Goal: Find specific page/section: Find specific page/section

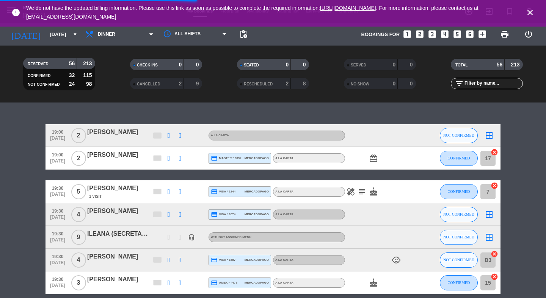
click at [529, 13] on icon "close" at bounding box center [530, 12] width 9 height 9
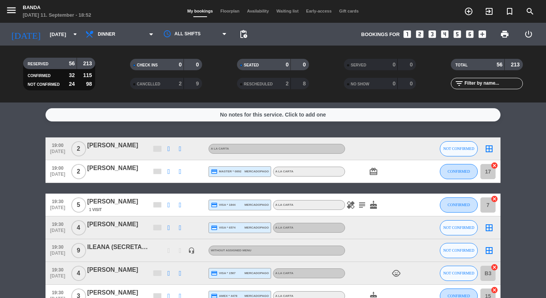
click at [4, 9] on div "menu Banda Thursday 11. September - 18:52" at bounding box center [68, 11] width 137 height 17
click at [9, 9] on icon "menu" at bounding box center [11, 10] width 11 height 11
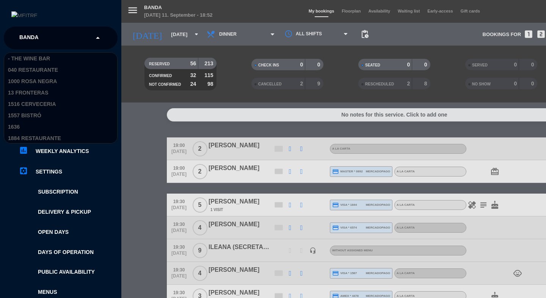
click at [53, 33] on input "text" at bounding box center [61, 38] width 93 height 17
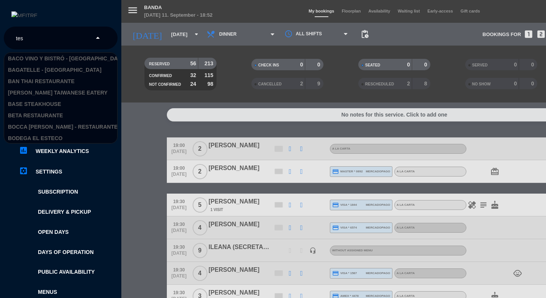
type input "test"
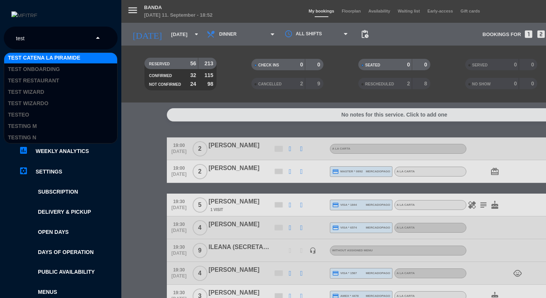
scroll to position [11, 0]
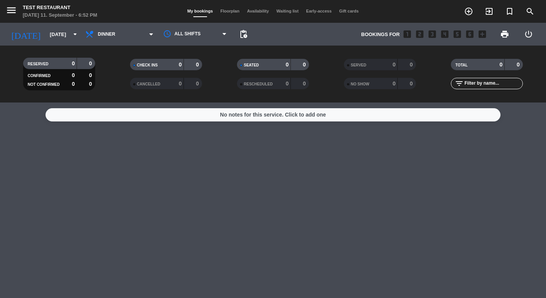
click at [315, 12] on span "Early-access" at bounding box center [318, 11] width 33 height 5
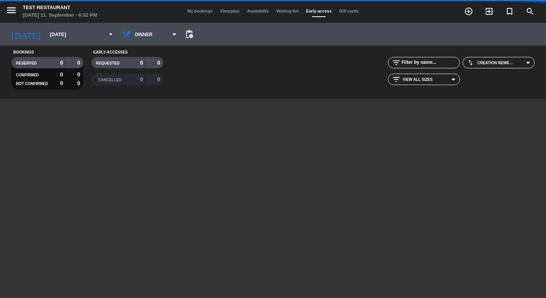
click at [346, 9] on span "Gift cards" at bounding box center [349, 11] width 27 height 5
